Goal: Task Accomplishment & Management: Manage account settings

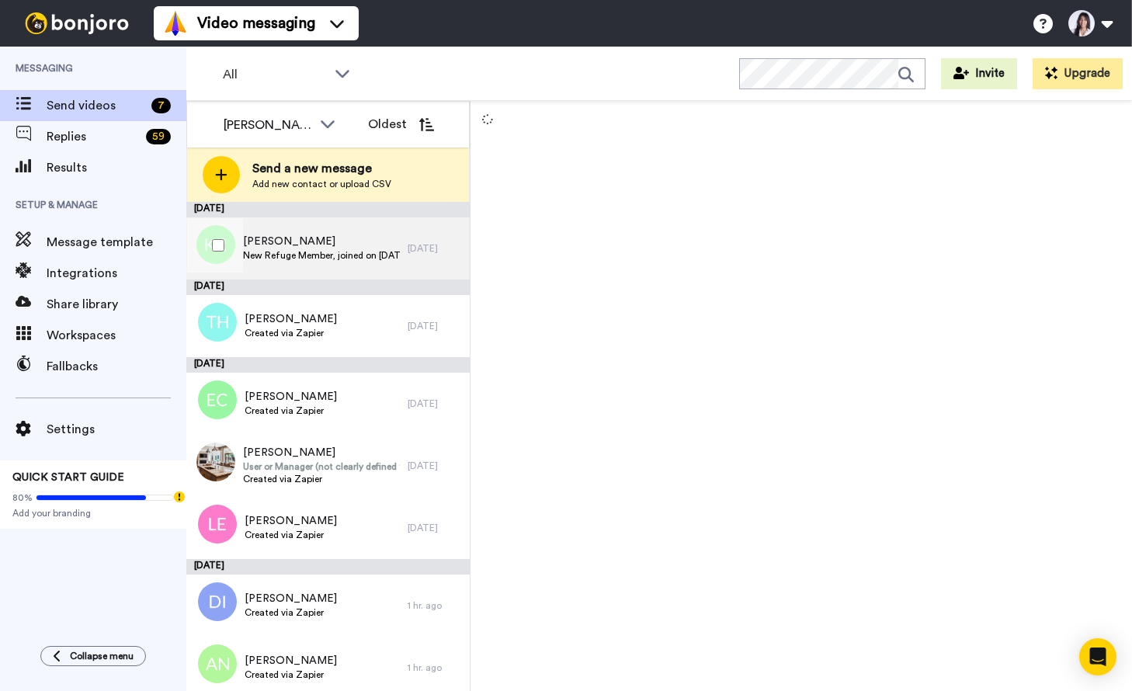
click at [370, 228] on div "[PERSON_NAME] New Refuge Member, joined on [DATE] 10:11 AM PDT" at bounding box center [296, 248] width 221 height 62
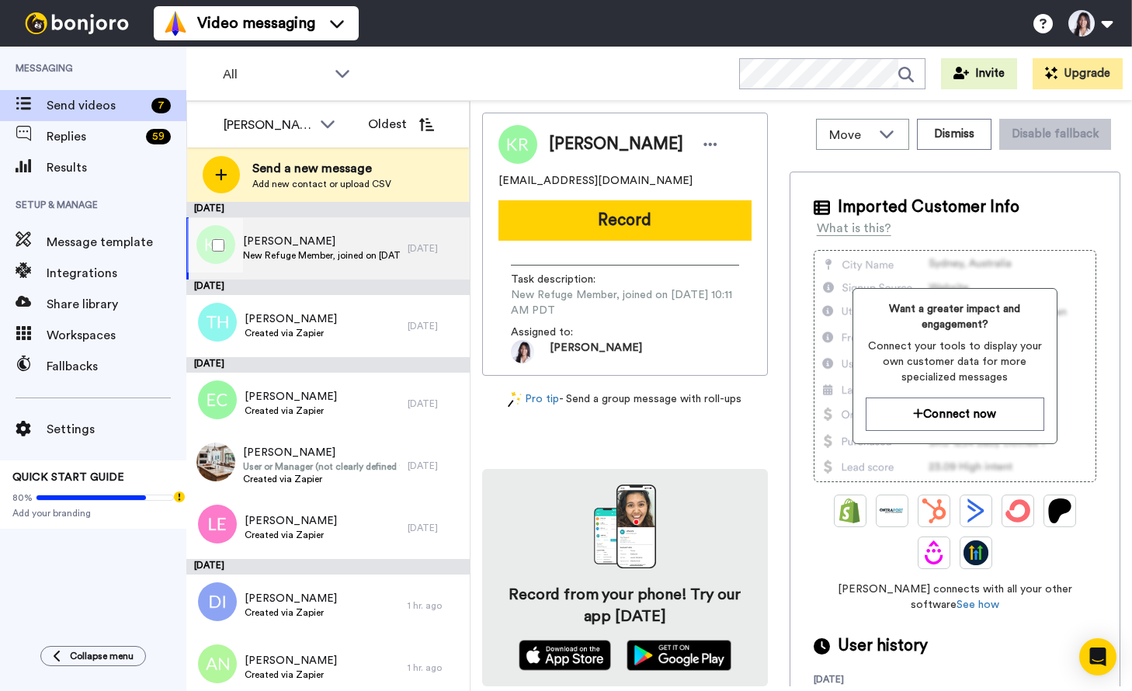
click at [365, 252] on span "New Refuge Member, joined on [DATE] 10:11 AM PDT" at bounding box center [321, 255] width 157 height 12
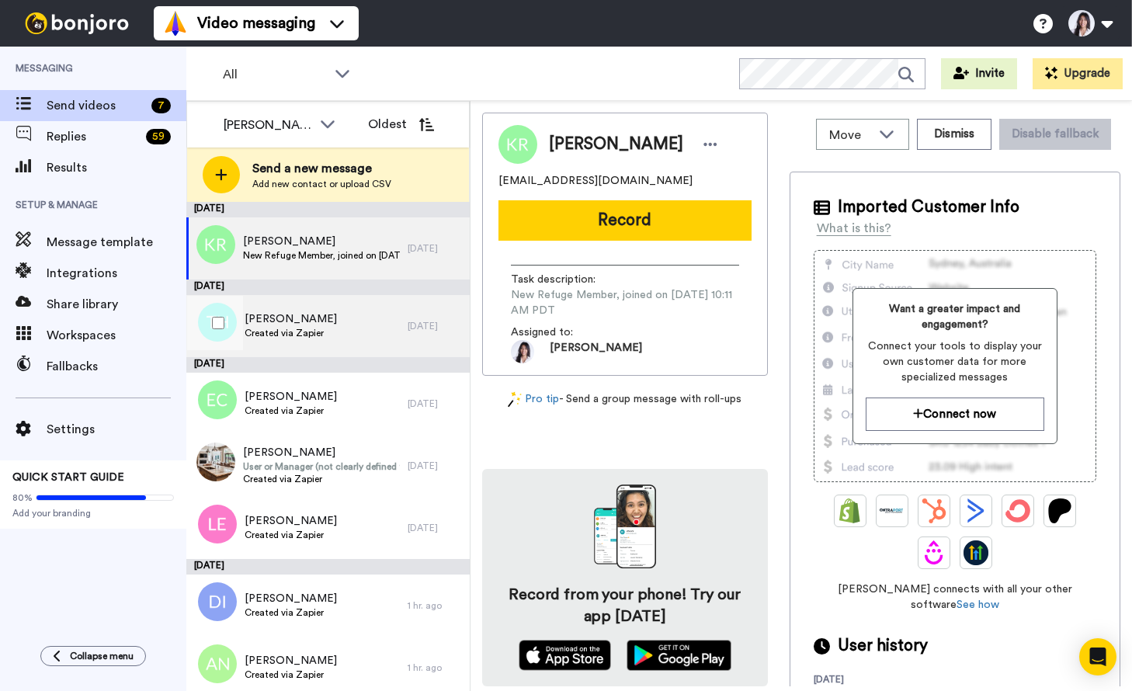
click at [348, 336] on div "[PERSON_NAME] Created via Zapier" at bounding box center [296, 326] width 221 height 62
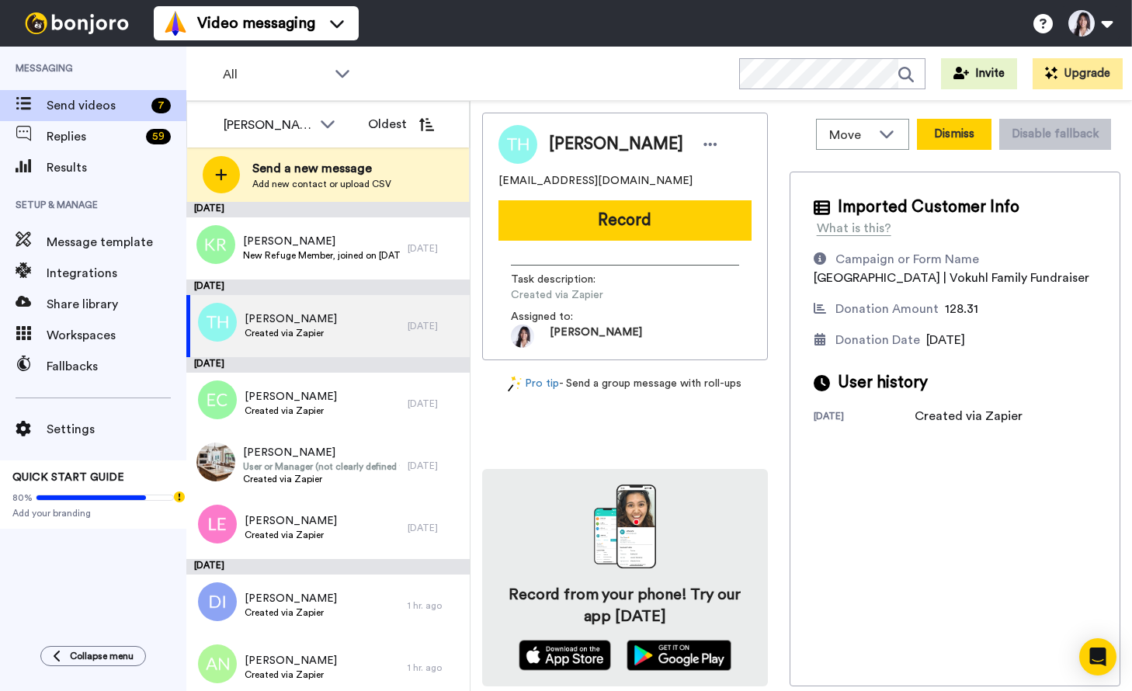
click at [966, 149] on button "Dismiss" at bounding box center [954, 134] width 75 height 31
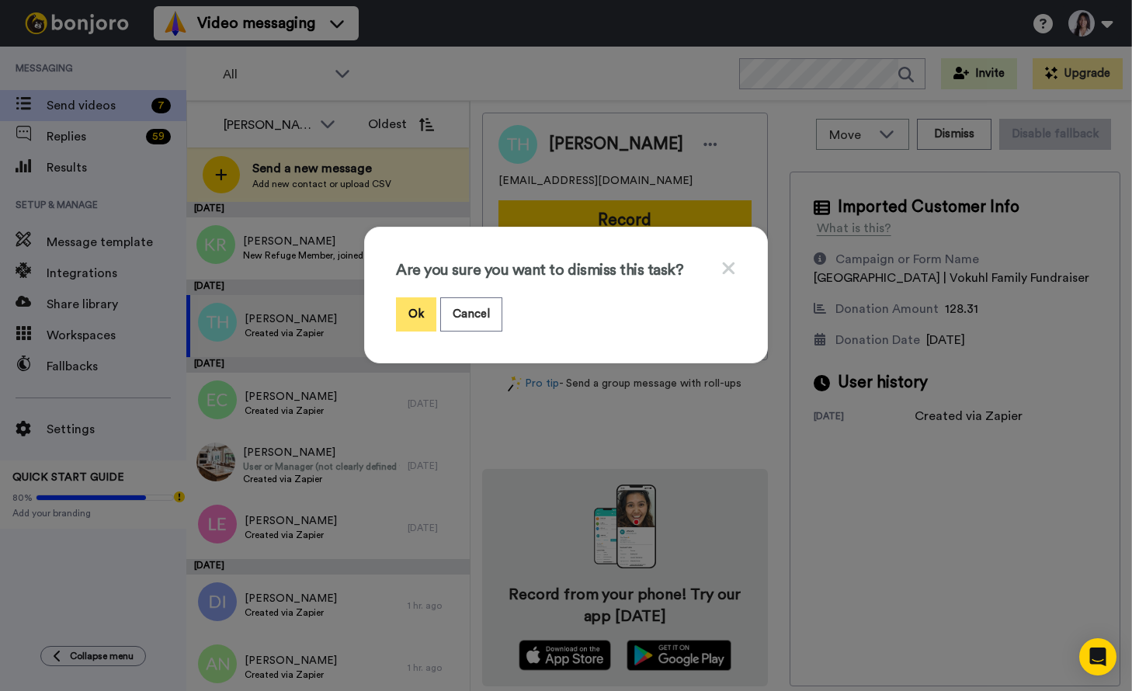
click at [418, 312] on button "Ok" at bounding box center [416, 313] width 40 height 33
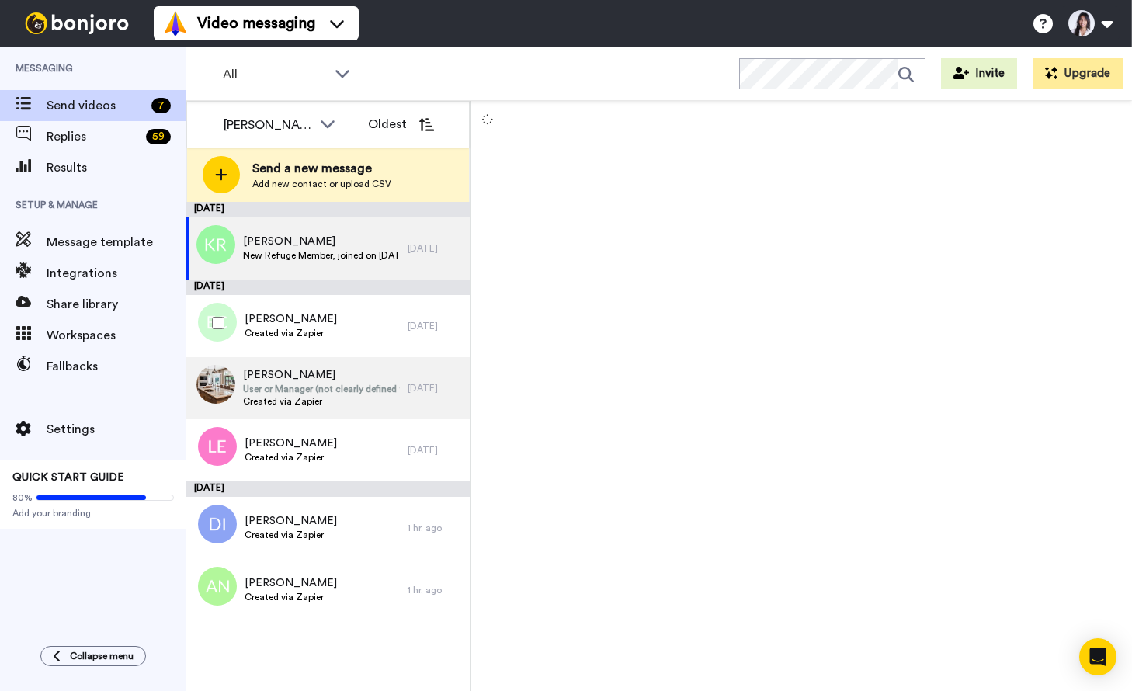
click at [366, 397] on span "Created via Zapier" at bounding box center [321, 401] width 157 height 12
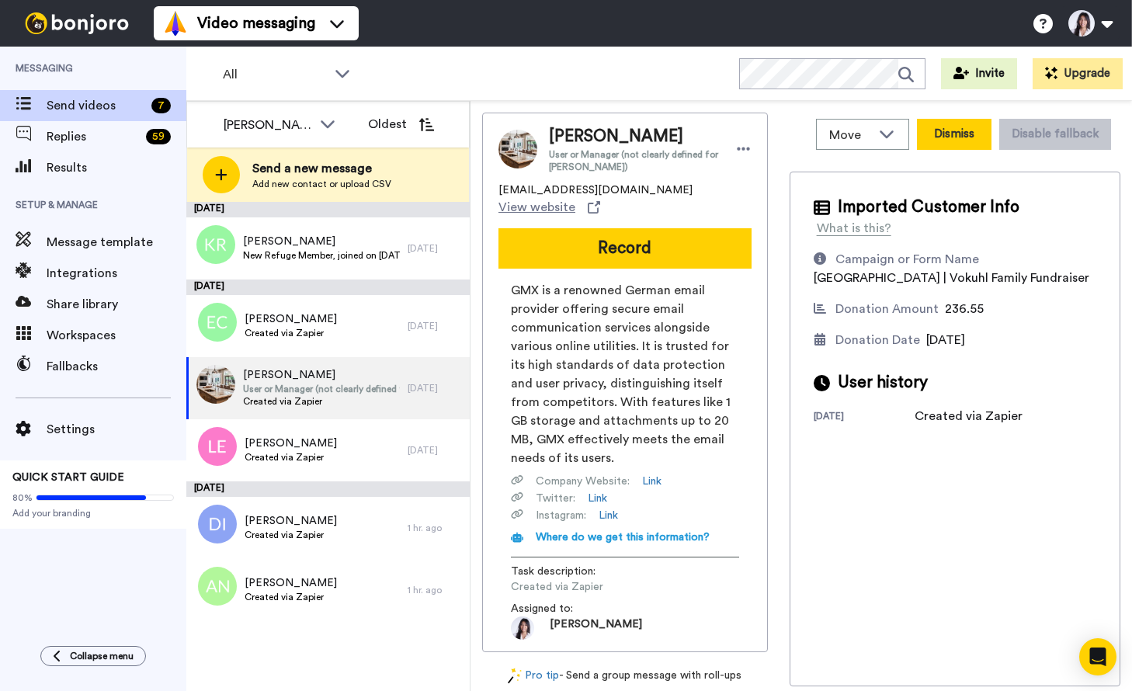
click at [950, 137] on button "Dismiss" at bounding box center [954, 134] width 75 height 31
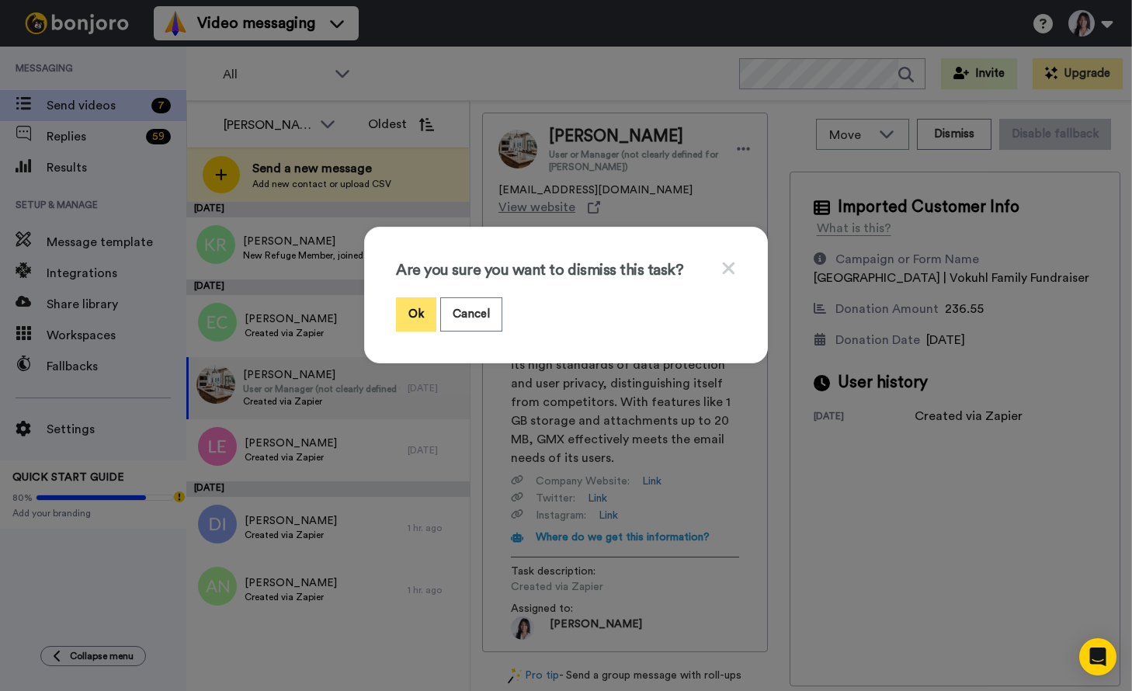
click at [411, 318] on button "Ok" at bounding box center [416, 313] width 40 height 33
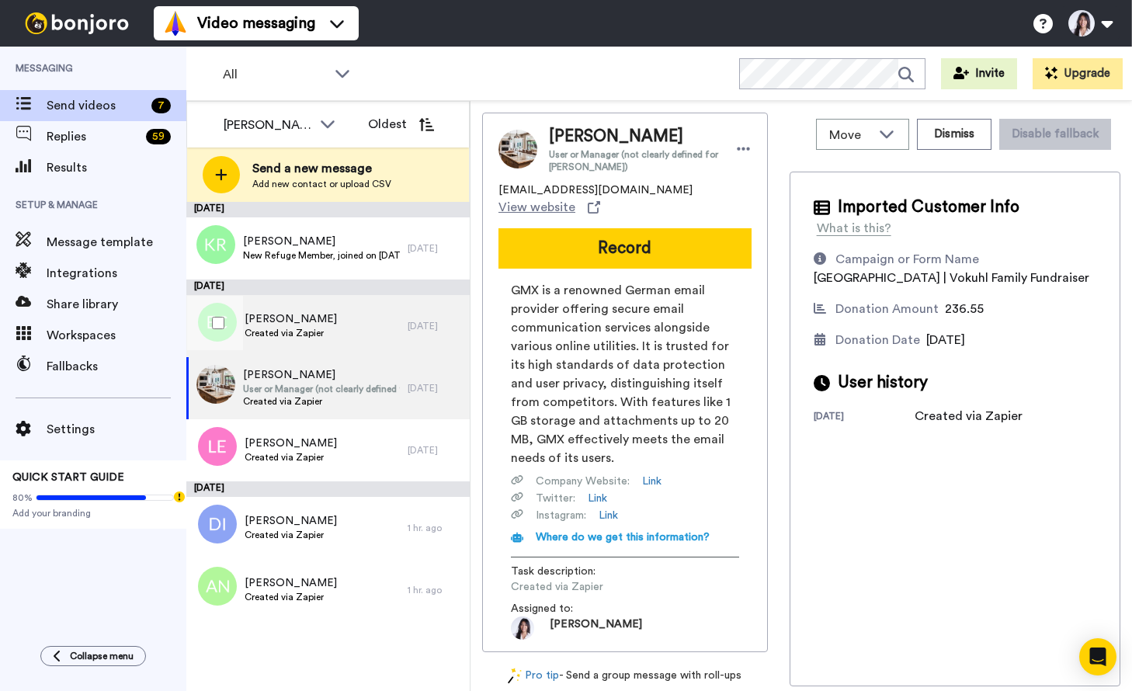
click at [336, 332] on div "[PERSON_NAME] Created via Zapier" at bounding box center [296, 326] width 221 height 62
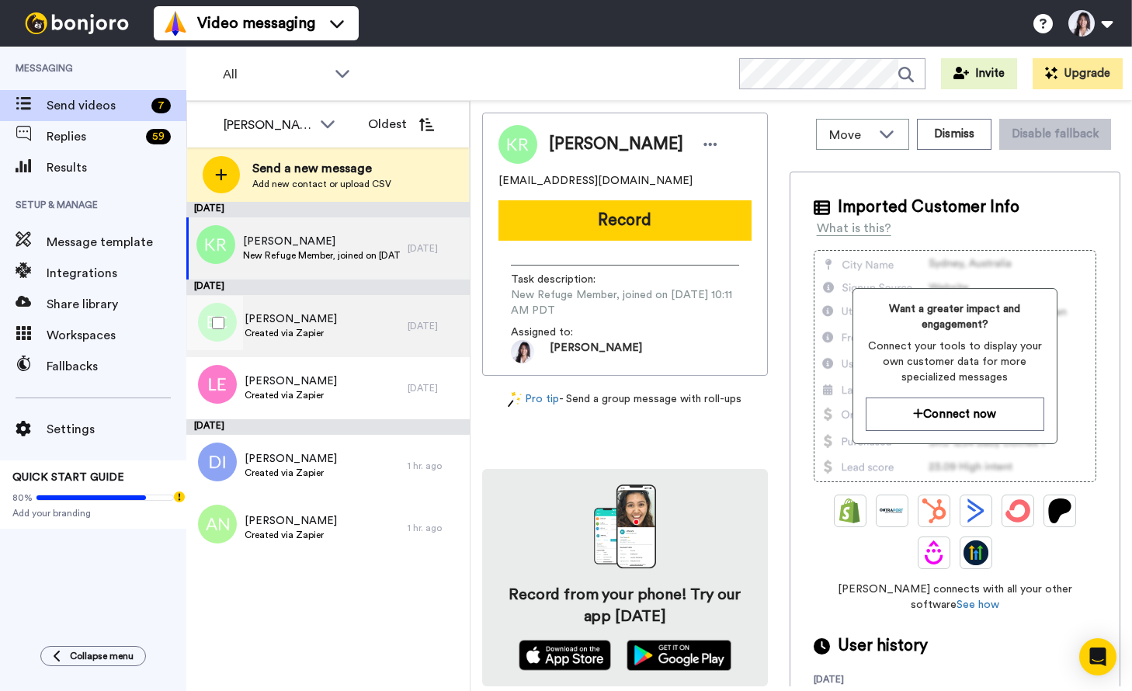
click at [388, 324] on div "[PERSON_NAME] Created via Zapier" at bounding box center [296, 326] width 221 height 62
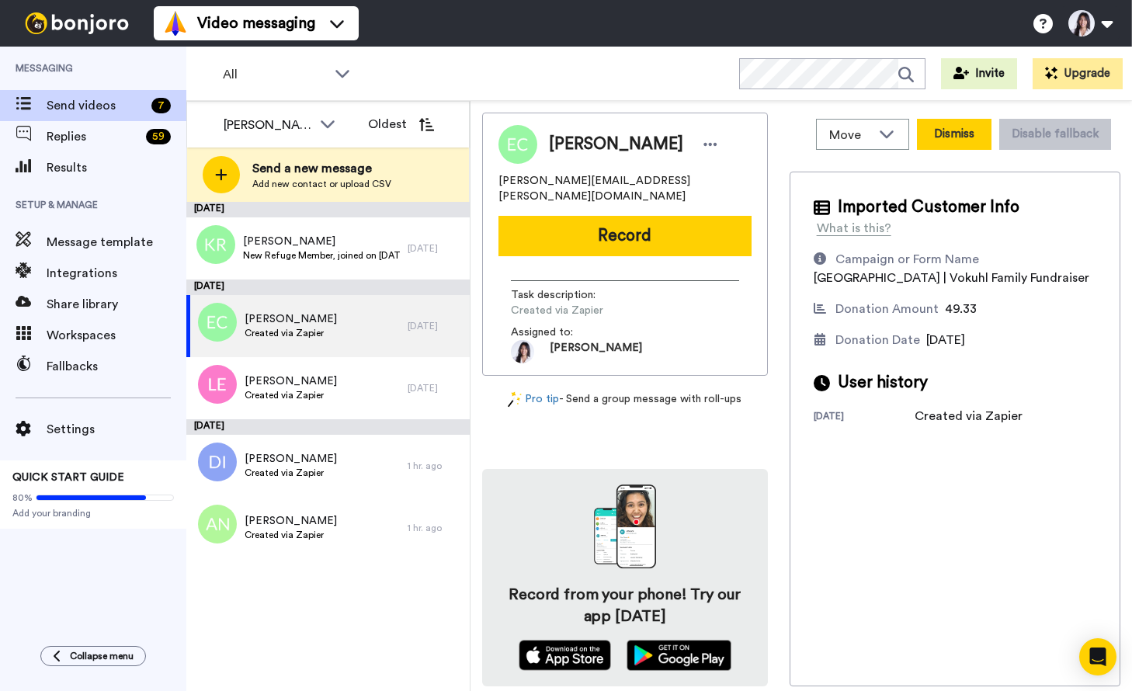
click at [966, 134] on button "Dismiss" at bounding box center [954, 134] width 75 height 31
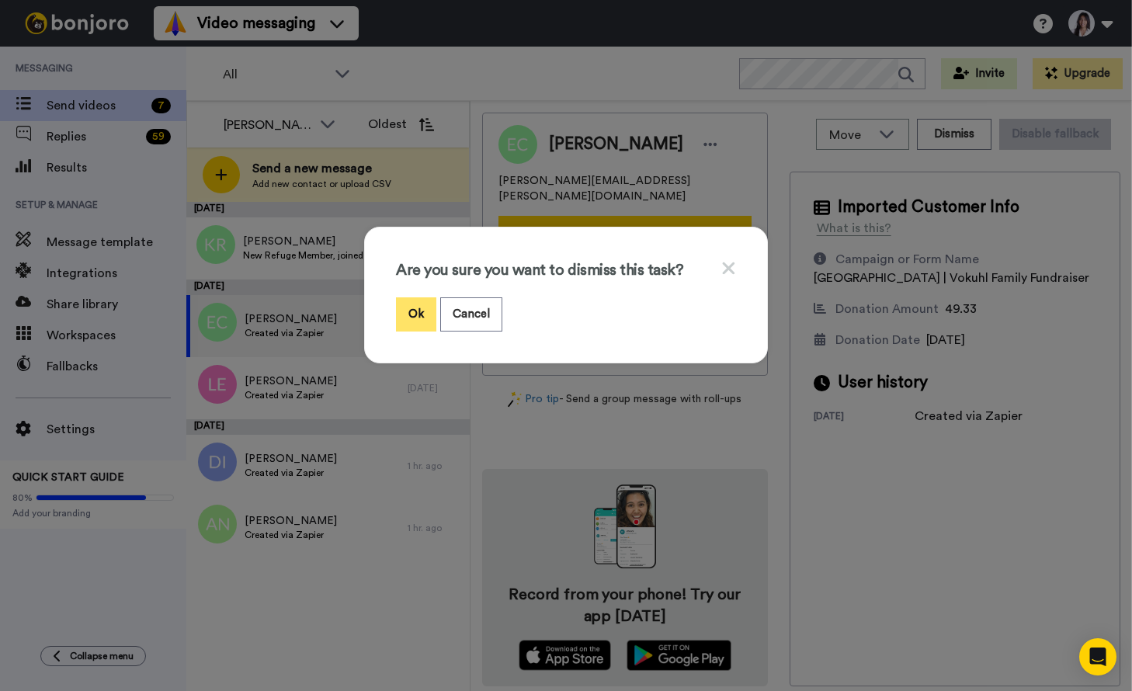
click at [412, 308] on button "Ok" at bounding box center [416, 313] width 40 height 33
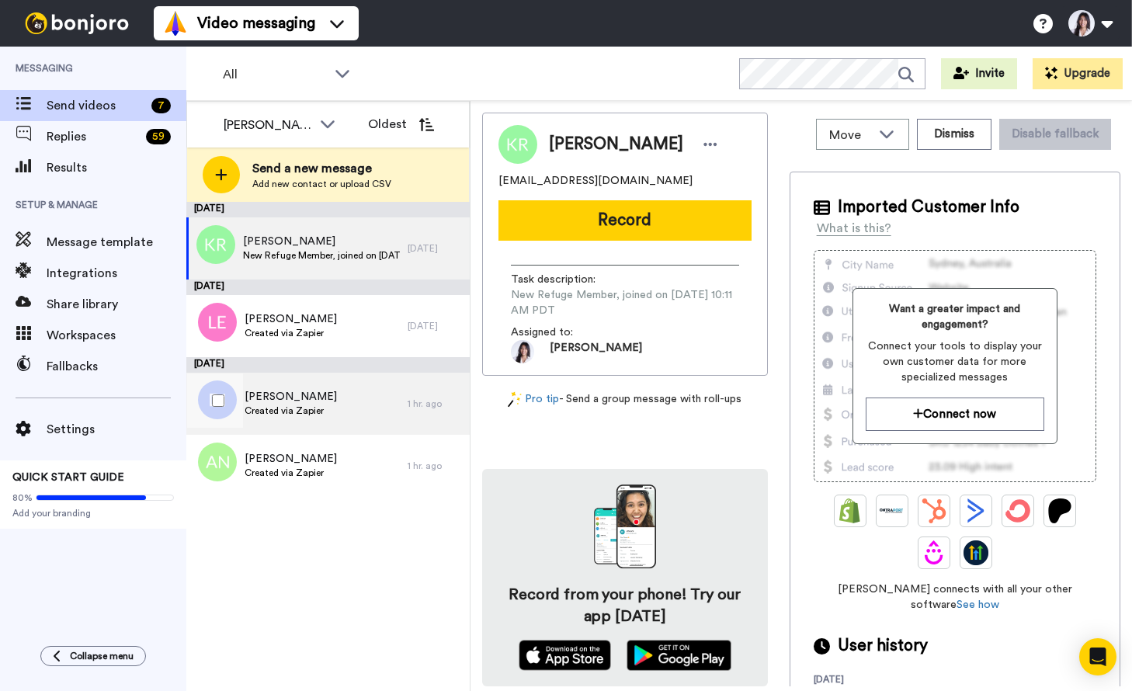
click at [343, 415] on div "[PERSON_NAME] Created via Zapier" at bounding box center [296, 404] width 221 height 62
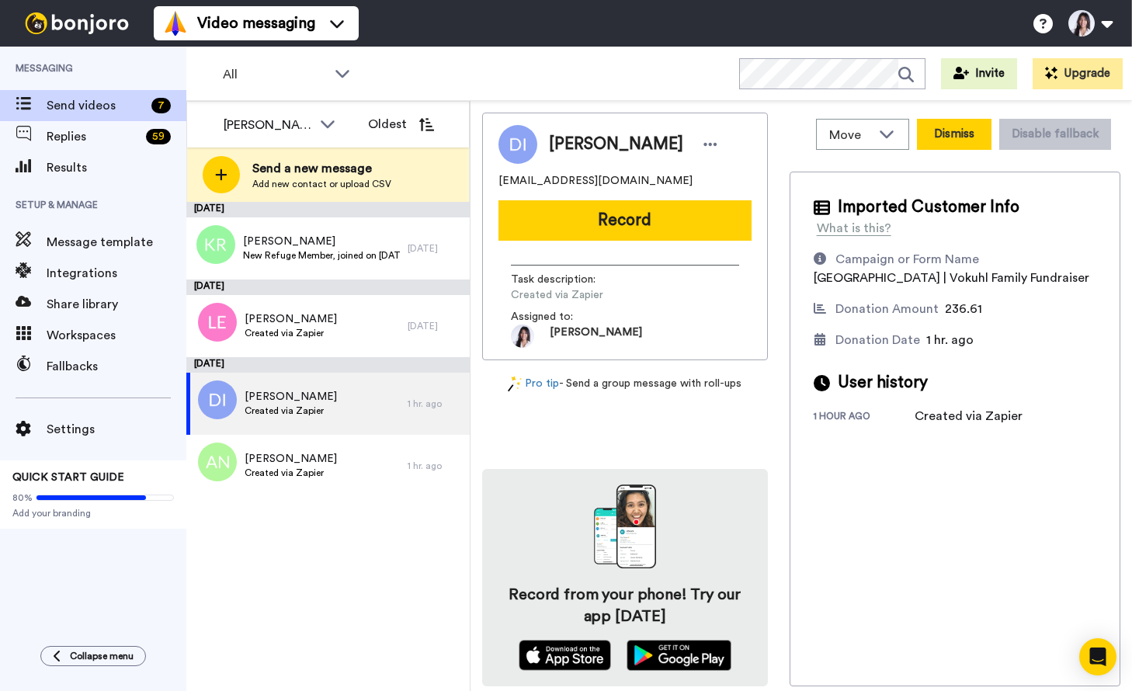
click at [973, 140] on button "Dismiss" at bounding box center [954, 134] width 75 height 31
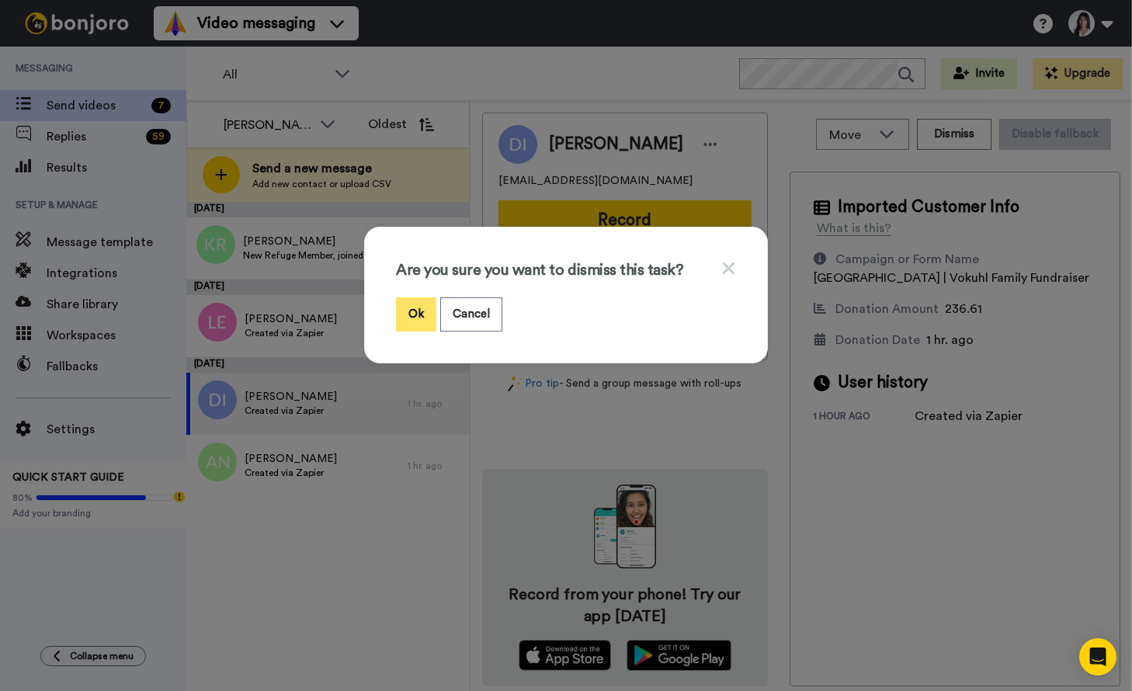
click at [417, 312] on button "Ok" at bounding box center [416, 313] width 40 height 33
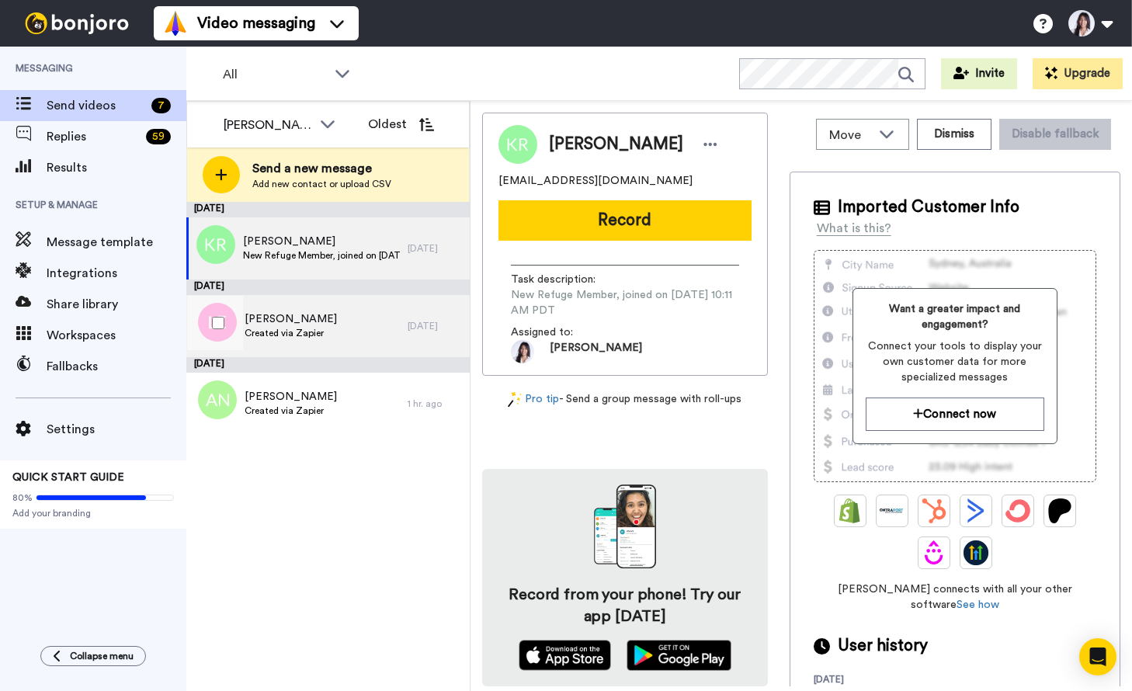
click at [347, 331] on div "[PERSON_NAME] Created via Zapier" at bounding box center [296, 326] width 221 height 62
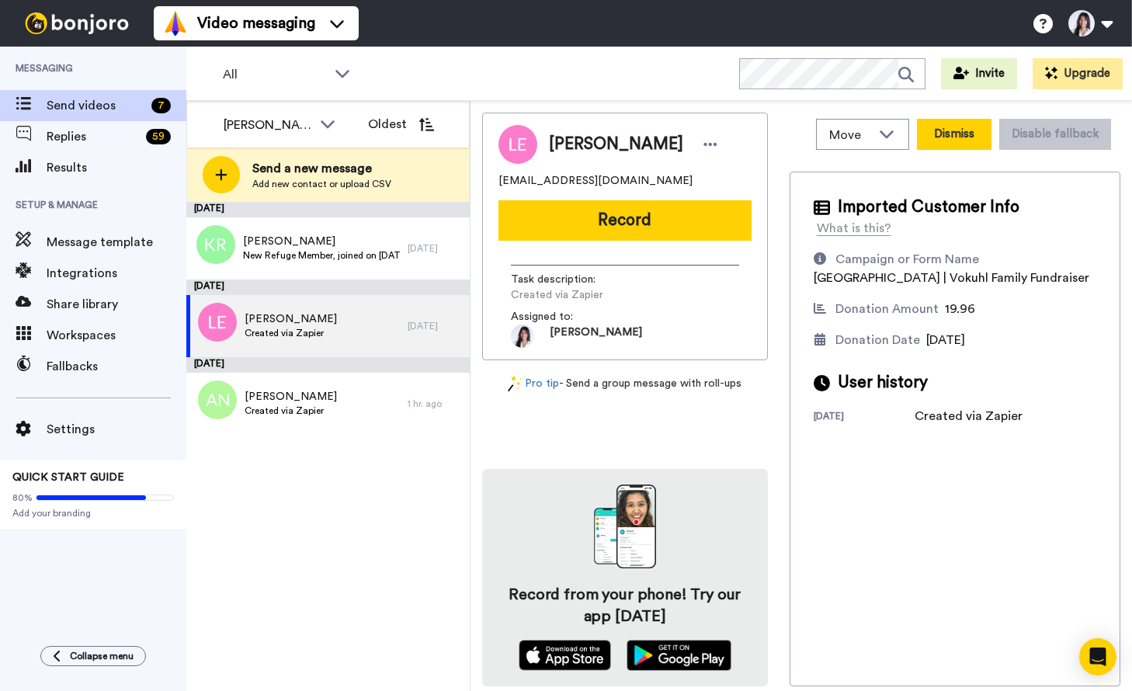
click at [964, 130] on button "Dismiss" at bounding box center [954, 134] width 75 height 31
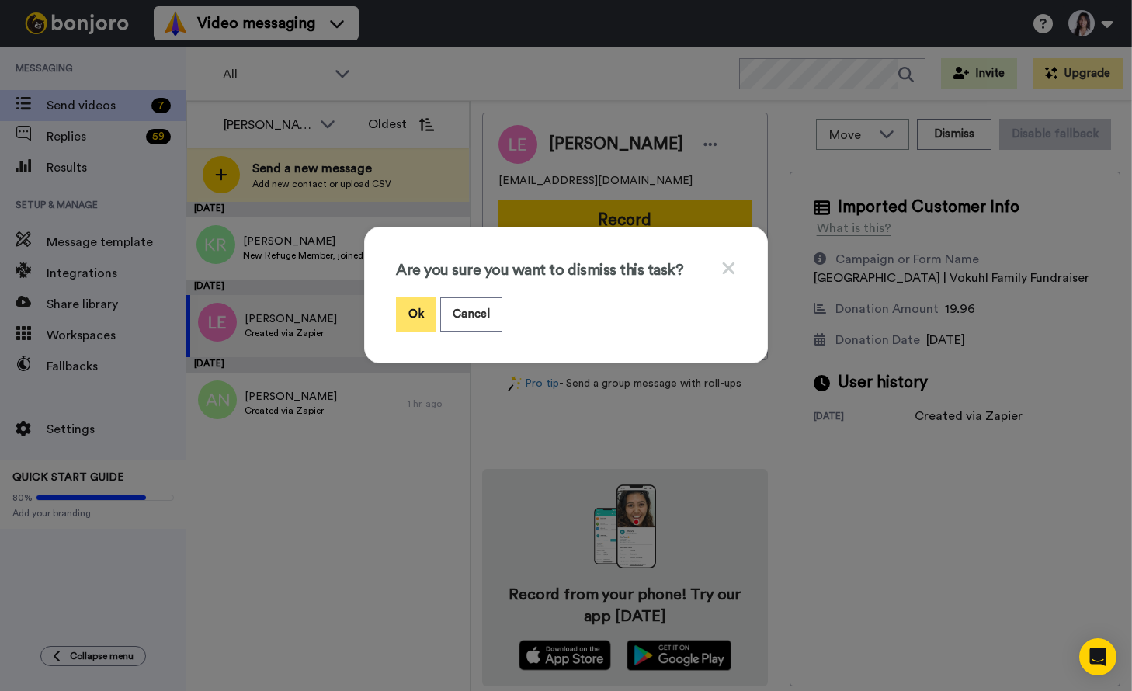
click at [415, 315] on button "Ok" at bounding box center [416, 313] width 40 height 33
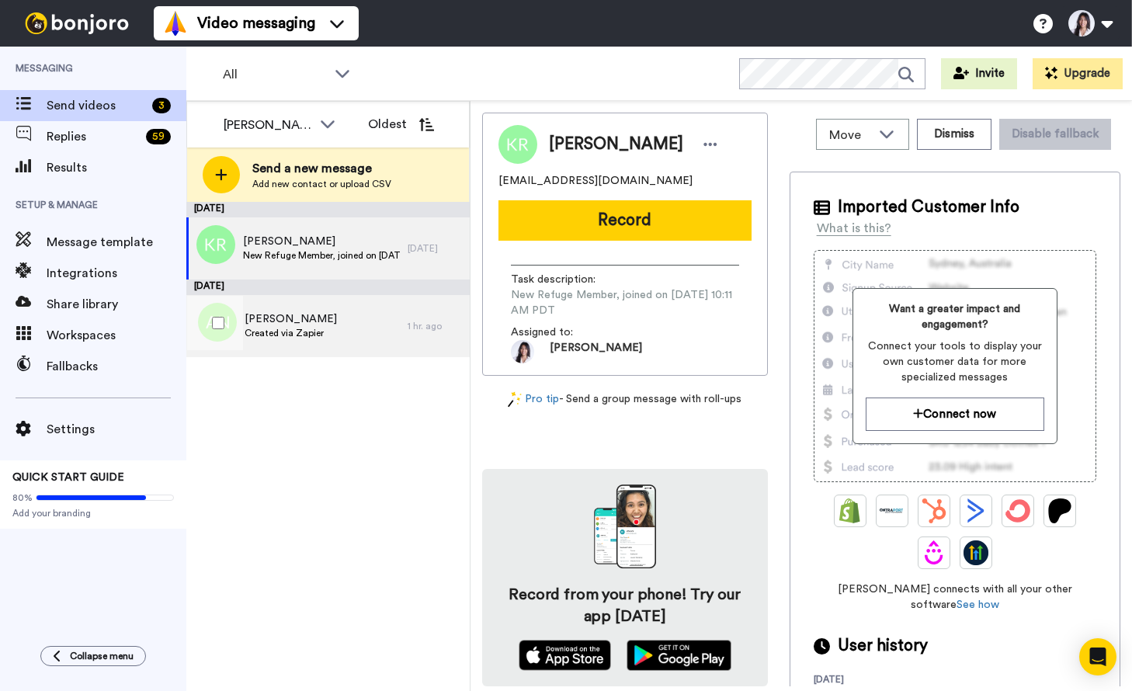
click at [360, 308] on div "[PERSON_NAME] Created via Zapier" at bounding box center [296, 326] width 221 height 62
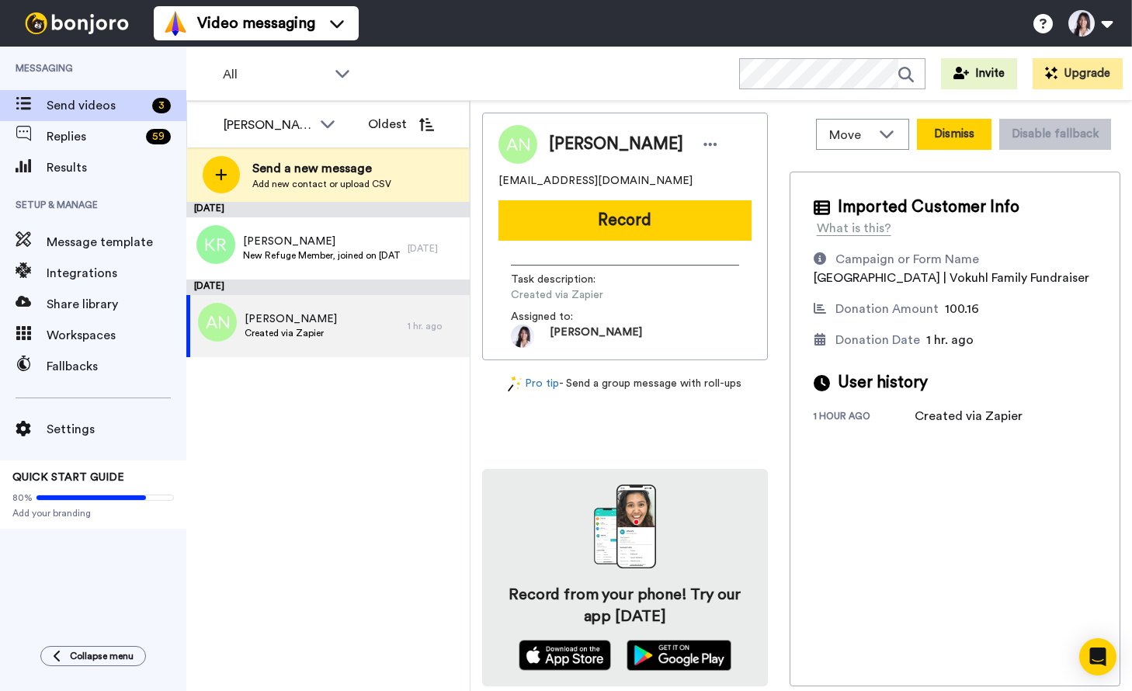
click at [951, 135] on button "Dismiss" at bounding box center [954, 134] width 75 height 31
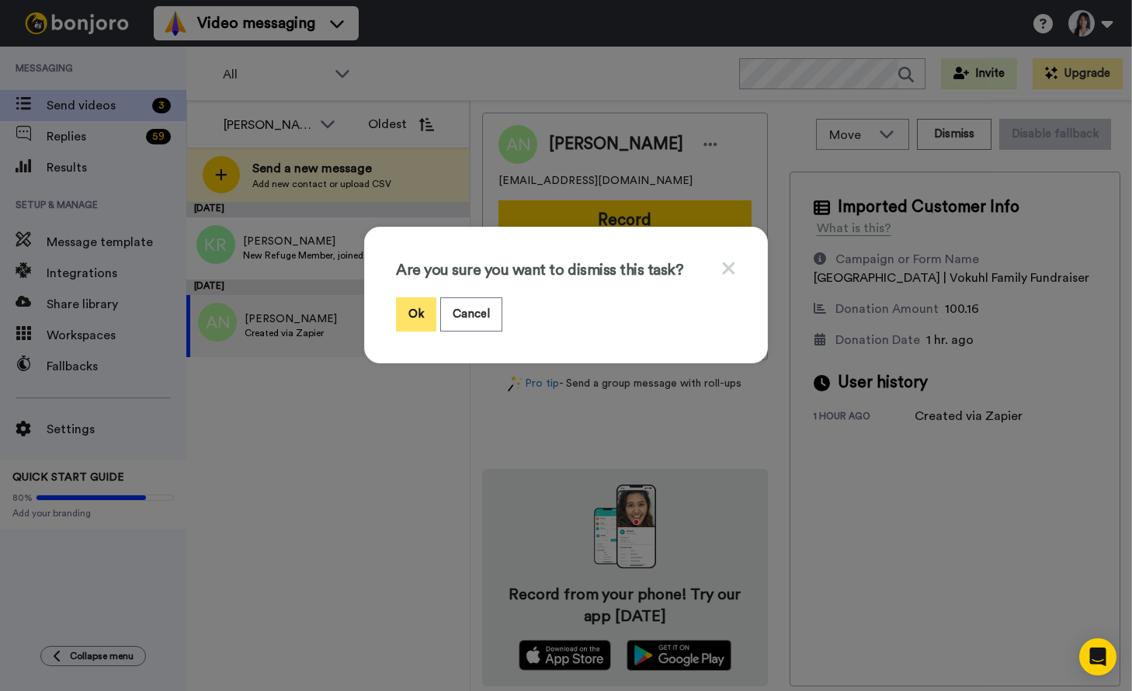
click at [428, 324] on button "Ok" at bounding box center [416, 313] width 40 height 33
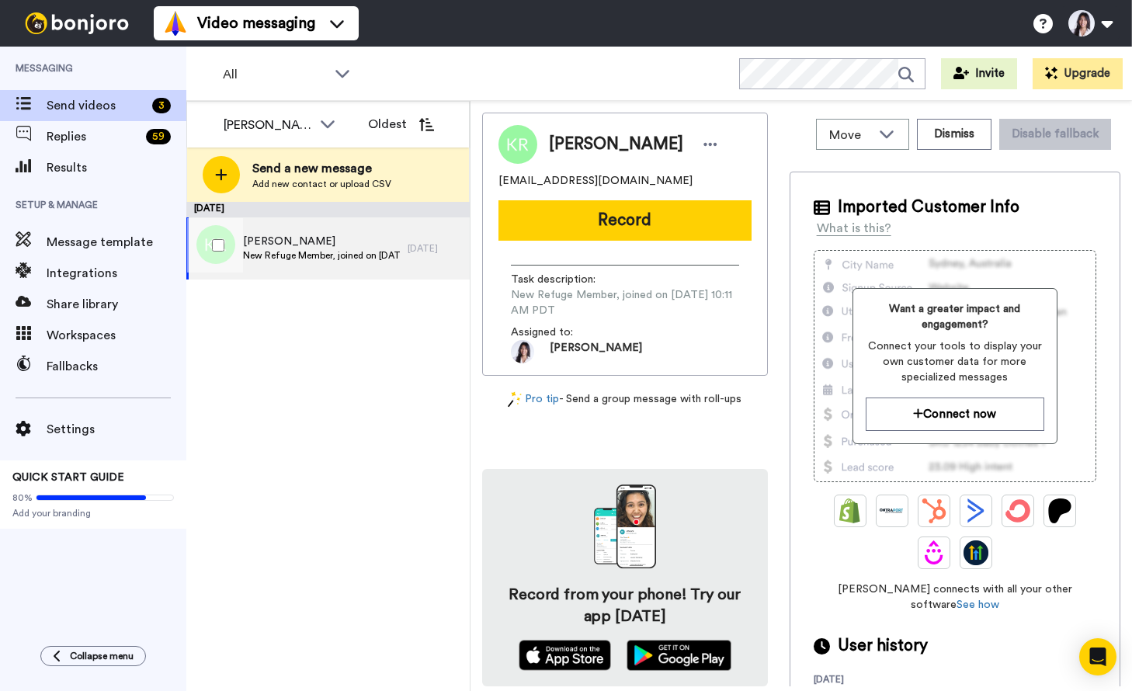
click at [329, 252] on span "New Refuge Member, joined on [DATE] 10:11 AM PDT" at bounding box center [321, 255] width 157 height 12
